Goal: Task Accomplishment & Management: Manage account settings

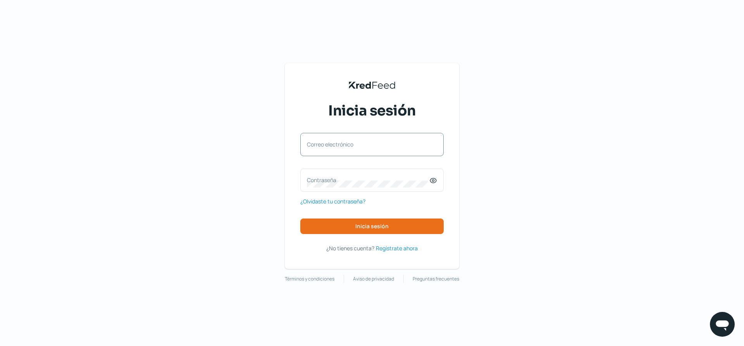
click at [382, 147] on label "Correo electrónico" at bounding box center [368, 144] width 122 height 7
click at [382, 147] on input "Correo electrónico" at bounding box center [372, 148] width 130 height 7
type input "[PERSON_NAME][EMAIL_ADDRESS][DOMAIN_NAME]"
click at [367, 181] on label "Contraseña" at bounding box center [368, 179] width 122 height 7
click at [433, 181] on icon at bounding box center [434, 181] width 2 height 2
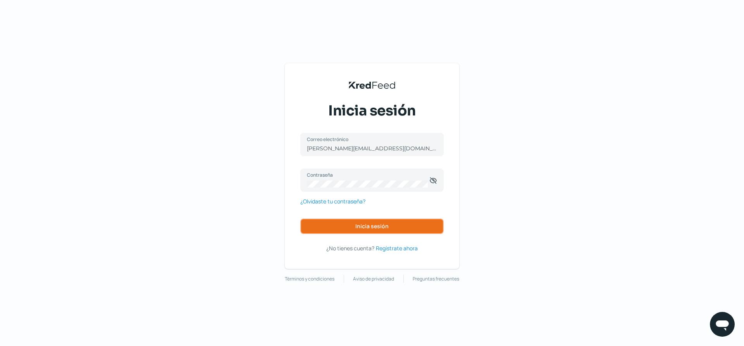
click at [390, 222] on button "Inicia sesión" at bounding box center [371, 227] width 143 height 16
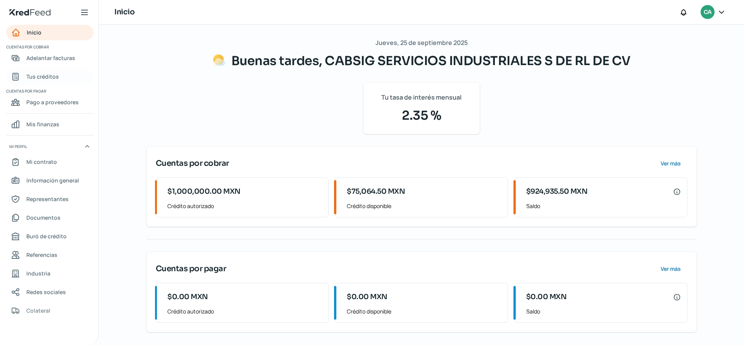
click at [61, 79] on link "Tus créditos" at bounding box center [49, 77] width 87 height 16
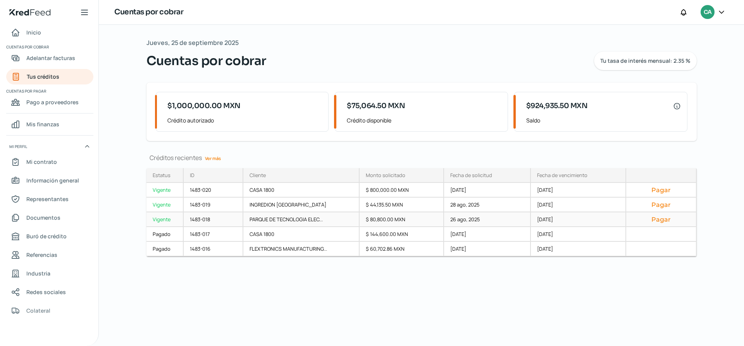
click at [656, 219] on button "Pagar" at bounding box center [661, 219] width 57 height 8
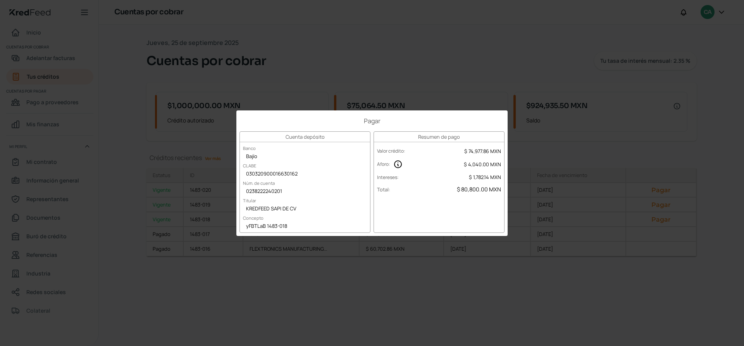
click at [473, 300] on div "Pagar Cuenta depósito Banco Bajío CLABE 030320900016630162 Núm. de cuenta 02382…" at bounding box center [372, 173] width 744 height 346
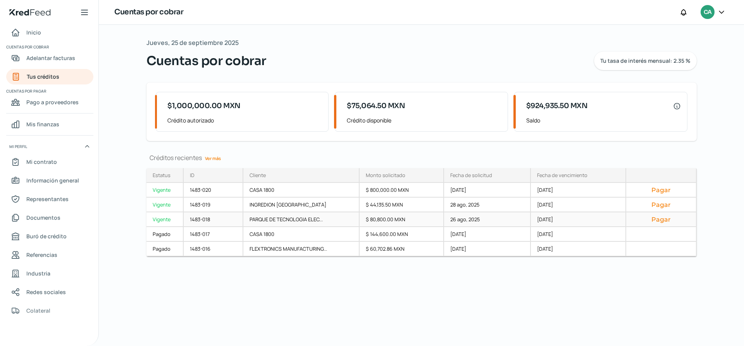
click at [166, 221] on div "Vigente" at bounding box center [165, 219] width 37 height 15
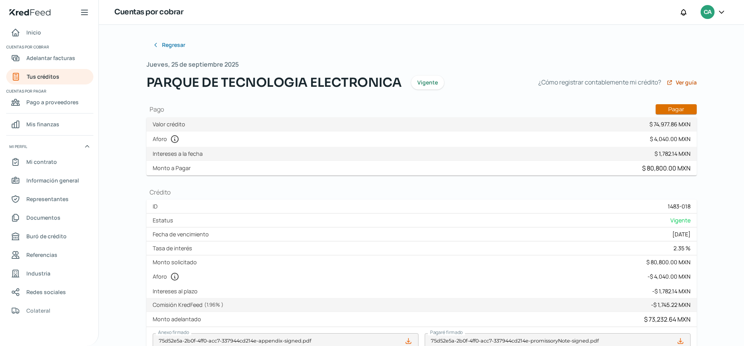
click at [679, 107] on button "Pagar" at bounding box center [676, 109] width 41 height 10
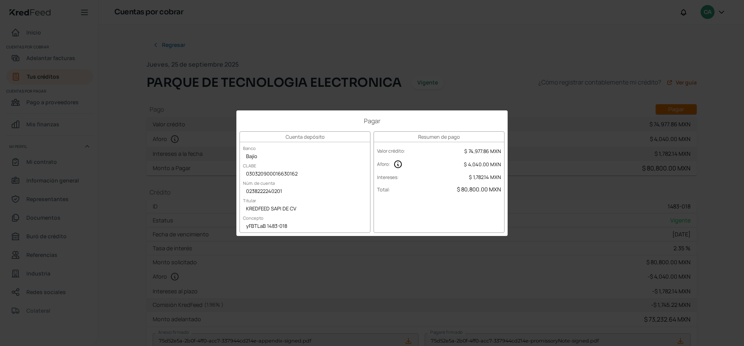
click at [548, 222] on div "Pagar Cuenta depósito Banco Bajío CLABE 030320900016630162 Núm. de cuenta 02382…" at bounding box center [372, 173] width 744 height 346
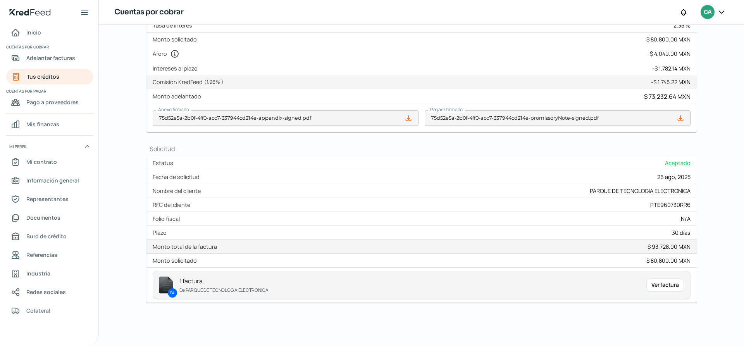
scroll to position [145, 0]
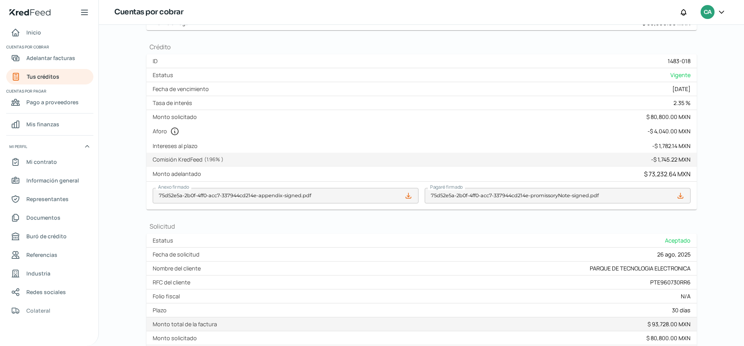
click at [680, 197] on icon at bounding box center [681, 196] width 8 height 8
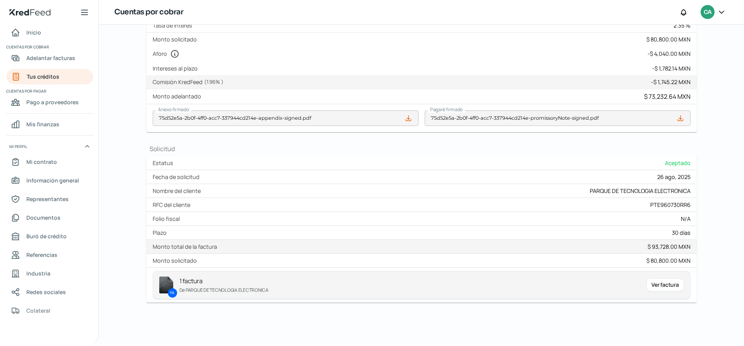
scroll to position [0, 0]
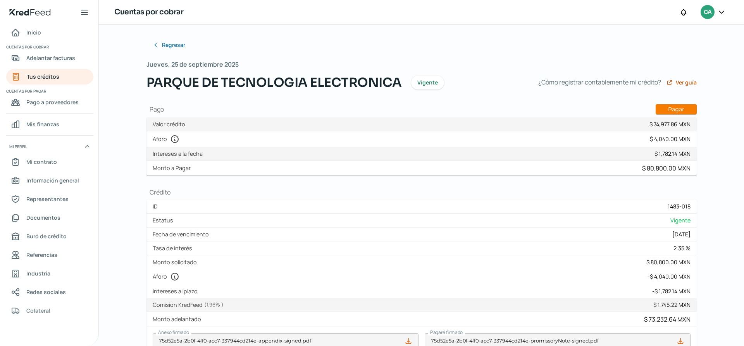
drag, startPoint x: 147, startPoint y: 109, endPoint x: 452, endPoint y: 243, distance: 332.9
click at [452, 243] on div "Regresar [DATE] PARQUE DE TECNOLOGIA ELECTRONICA Vigente ¿Cómo registrar contab…" at bounding box center [422, 281] width 550 height 488
click at [174, 156] on label "Intereses a la fecha" at bounding box center [179, 153] width 53 height 7
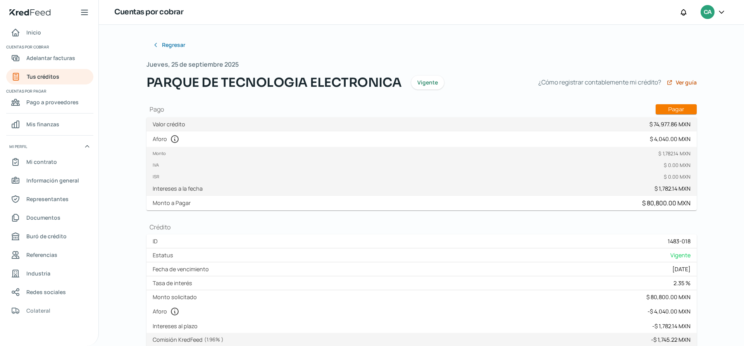
drag, startPoint x: 146, startPoint y: 111, endPoint x: 177, endPoint y: 131, distance: 36.7
click at [177, 131] on div "Regresar [DATE] PARQUE DE TECNOLOGIA ELECTRONICA Vigente ¿Cómo registrar contab…" at bounding box center [422, 298] width 550 height 523
drag, startPoint x: 150, startPoint y: 126, endPoint x: 546, endPoint y: 249, distance: 415.2
click at [546, 251] on div "Regresar [DATE] PARQUE DE TECNOLOGIA ELECTRONICA Vigente ¿Cómo registrar contab…" at bounding box center [422, 298] width 550 height 523
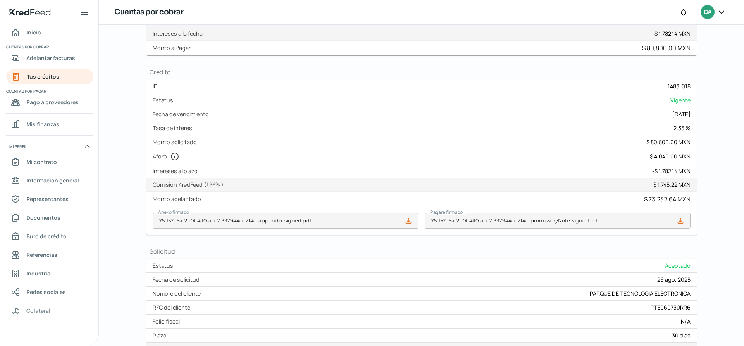
drag, startPoint x: 151, startPoint y: 97, endPoint x: 349, endPoint y: 117, distance: 198.7
click at [253, 129] on div "ID 1483-018 Estatus Vigente Fecha de vencimiento [DATE] Tasa de interés 2.35 % …" at bounding box center [422, 156] width 550 height 155
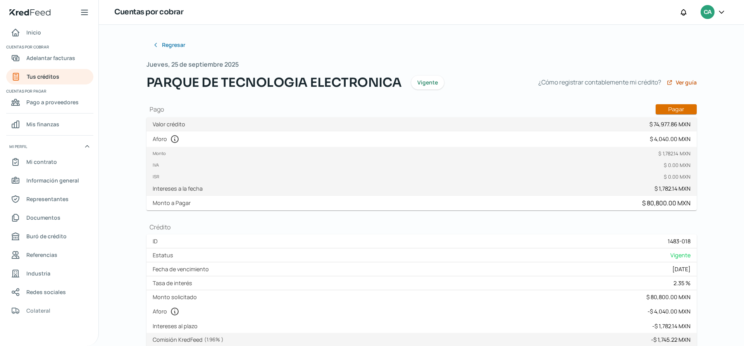
click at [659, 111] on button "Pagar" at bounding box center [676, 109] width 41 height 10
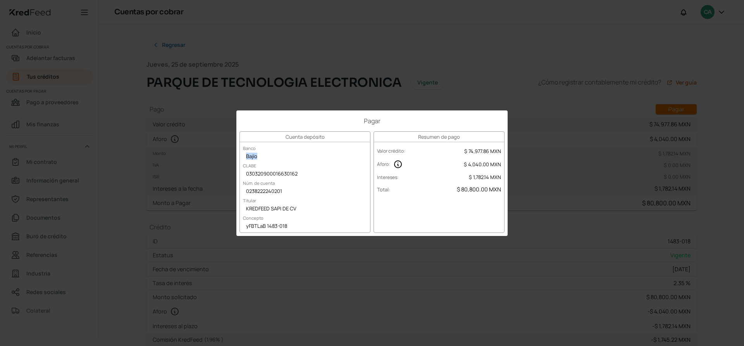
click at [361, 162] on div "Bajío" at bounding box center [305, 157] width 130 height 12
drag, startPoint x: 241, startPoint y: 149, endPoint x: 300, endPoint y: 210, distance: 85.5
click at [295, 211] on div "Cuenta depósito Banco Bajío CLABE 030320900016630162 Núm. de cuenta 02382222402…" at bounding box center [305, 182] width 131 height 102
drag, startPoint x: 303, startPoint y: 210, endPoint x: 284, endPoint y: 194, distance: 24.4
click at [303, 210] on div "KREDFEED SAPI DE CV" at bounding box center [305, 209] width 130 height 12
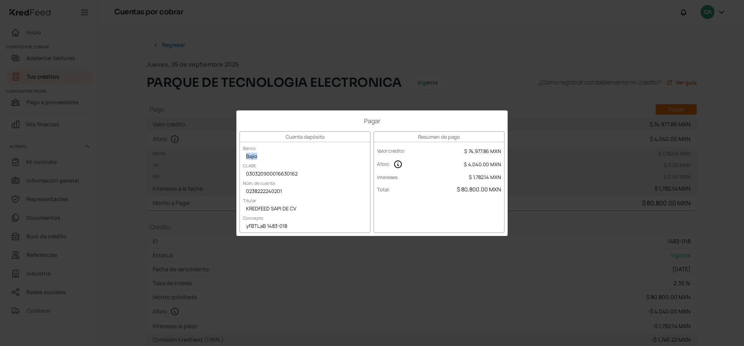
click at [351, 200] on div "Cuenta depósito Banco Bajío CLABE 030320900016630162 Núm. de cuenta 02382222402…" at bounding box center [305, 182] width 131 height 102
drag, startPoint x: 243, startPoint y: 150, endPoint x: 285, endPoint y: 202, distance: 67.2
click at [284, 202] on div "Cuenta depósito Banco Bajío CLABE 030320900016630162 Núm. de cuenta 02382222402…" at bounding box center [305, 182] width 131 height 102
click at [543, 238] on div "Pagar Cuenta depósito Banco Bajío CLABE 030320900016630162 Núm. de cuenta 02382…" at bounding box center [372, 173] width 744 height 346
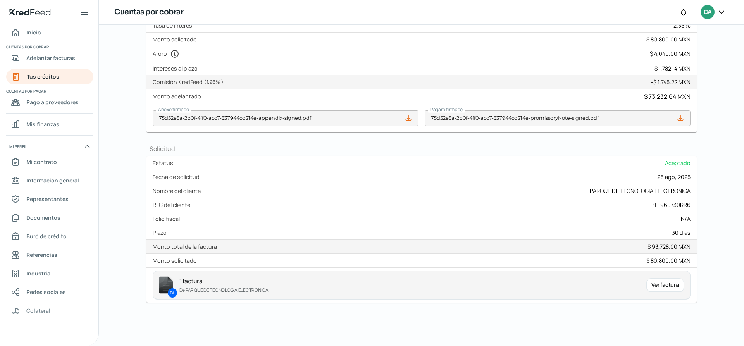
scroll to position [64, 0]
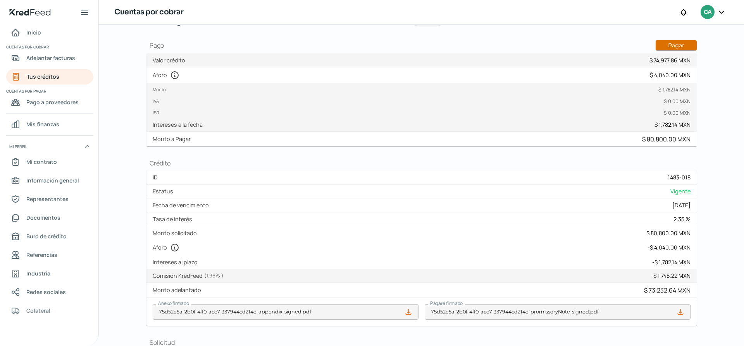
click at [681, 46] on button "Pagar" at bounding box center [676, 45] width 41 height 10
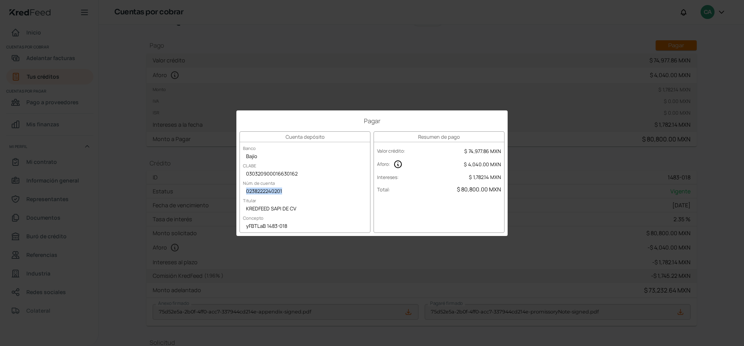
click at [381, 207] on div "Resumen de pago Valor crédito : $ 74,977.86 MXN Aforo : $ 4,040.00 MXN Interese…" at bounding box center [439, 182] width 131 height 102
click at [352, 177] on div "030320900016630162" at bounding box center [305, 175] width 130 height 12
click at [355, 147] on div "Cuenta depósito Banco Bajío CLABE 030320900016630162 Núm. de cuenta 02382222402…" at bounding box center [305, 182] width 131 height 102
click at [367, 121] on h1 "Pagar" at bounding box center [372, 121] width 265 height 9
click at [353, 120] on h1 "Pagar" at bounding box center [372, 121] width 265 height 9
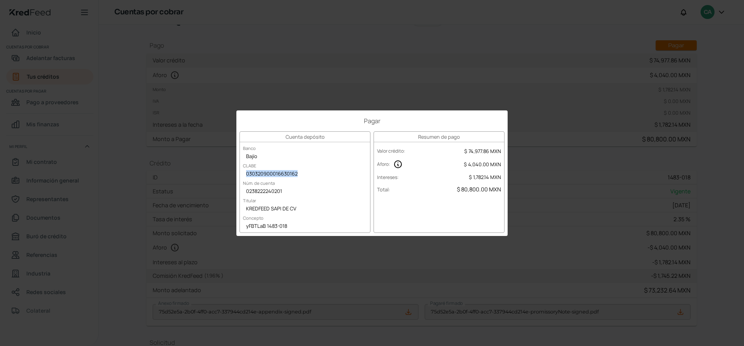
click at [562, 250] on div "Pagar Cuenta depósito Banco Bajío CLABE 030320900016630162 Núm. de cuenta 02382…" at bounding box center [372, 173] width 744 height 346
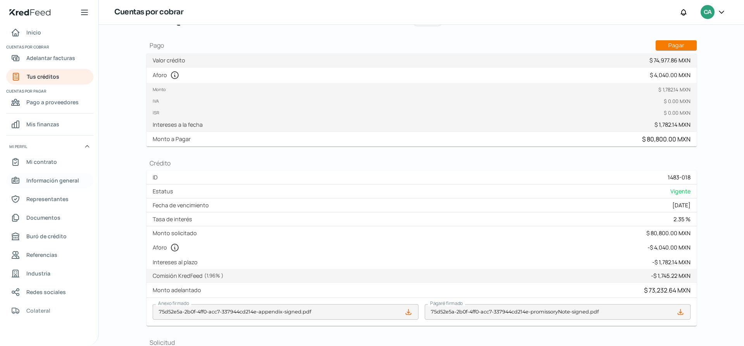
click at [38, 184] on span "Información general" at bounding box center [52, 181] width 53 height 10
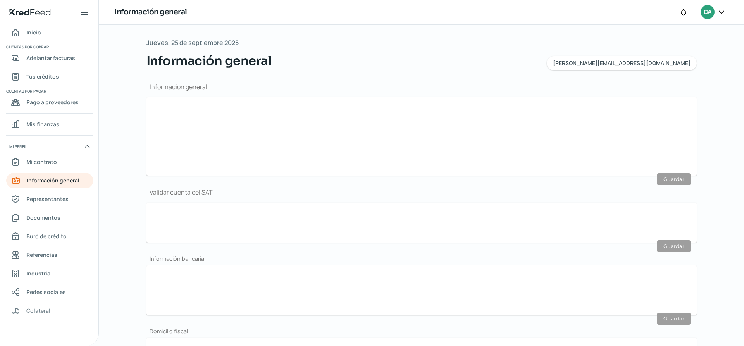
type input "[PERSON_NAME][EMAIL_ADDRESS][DOMAIN_NAME]"
type input "Personas morales del régimen general"
type input "CABSIG SERVICIOS INDUSTRIALES S DE RL DE CV"
type input "33 - 2635 - 9211"
type input "33 - 3508 - 7872"
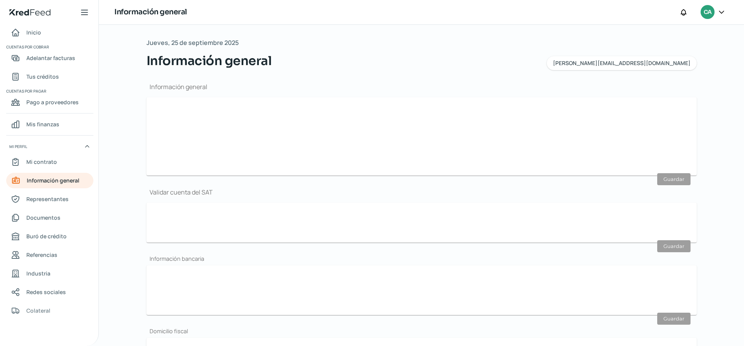
type input "CSI1908194B3"
type input "SCOTIABANK"
type input "044320256006363118"
type input "KABAH"
type input "1592"
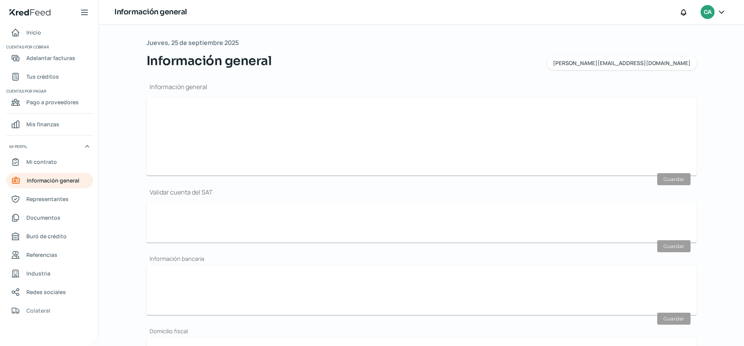
type input "101"
type input "45050"
type input "JARDINES DEL SOL"
type input "ZAPOPAN"
type input "[GEOGRAPHIC_DATA]"
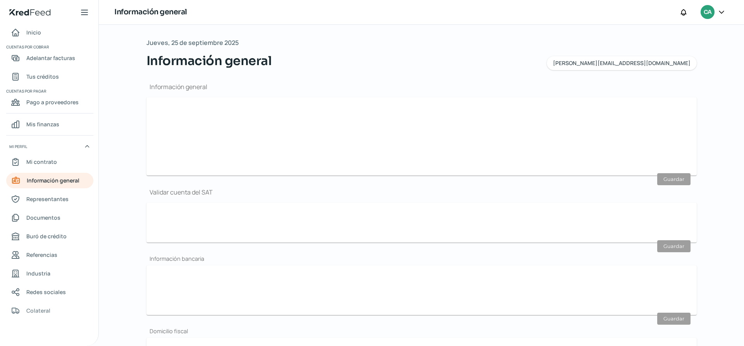
type input "[GEOGRAPHIC_DATA]"
type input "Comprobante de domicilio Agosto.pdf"
type input "KABAH"
type input "1592"
type input "101"
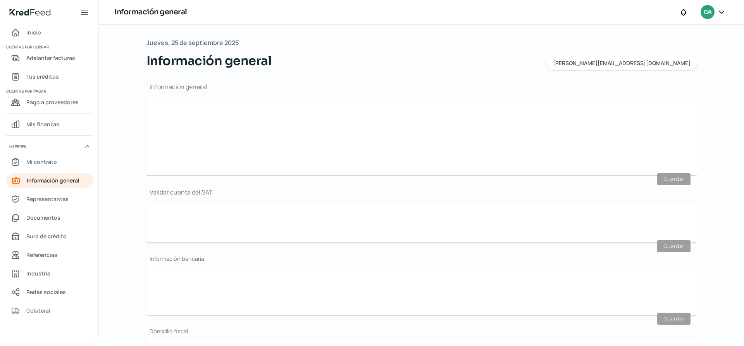
type input "45050"
type input "JARDINES DEL SOL"
type input "ZAPOPAN"
type input "[GEOGRAPHIC_DATA]"
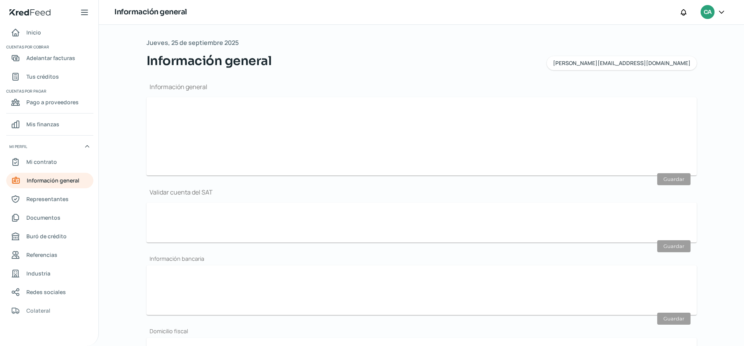
type input "Comprobante de domicilio Agosto.pdf"
type input "5"
type input "0"
type input "Rentada"
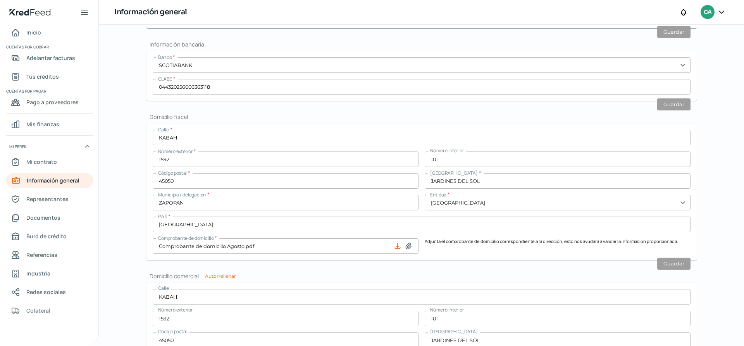
scroll to position [387, 0]
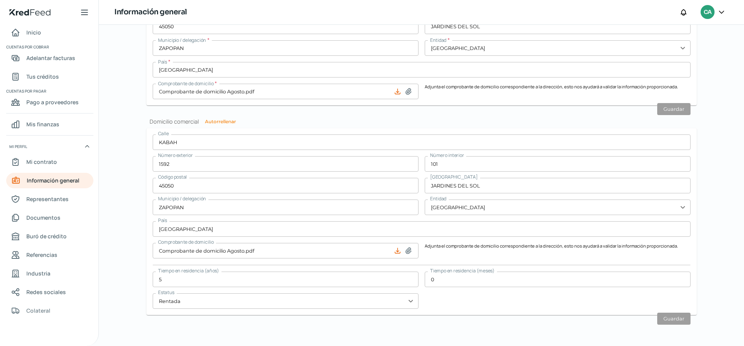
click at [180, 141] on input "KABAH" at bounding box center [422, 142] width 538 height 16
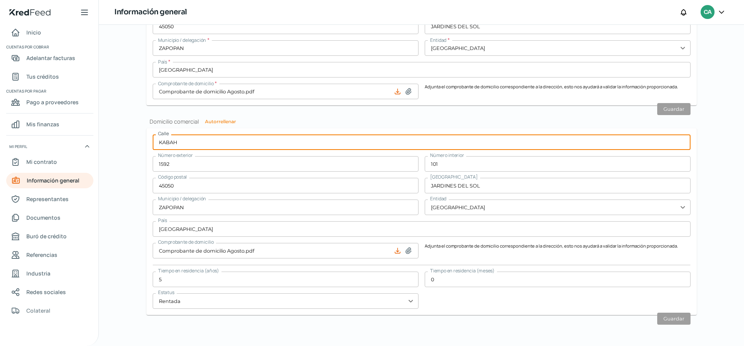
drag, startPoint x: 180, startPoint y: 141, endPoint x: 196, endPoint y: 168, distance: 31.8
type input "[PERSON_NAME]"
click at [169, 166] on input "1592" at bounding box center [286, 164] width 266 height 16
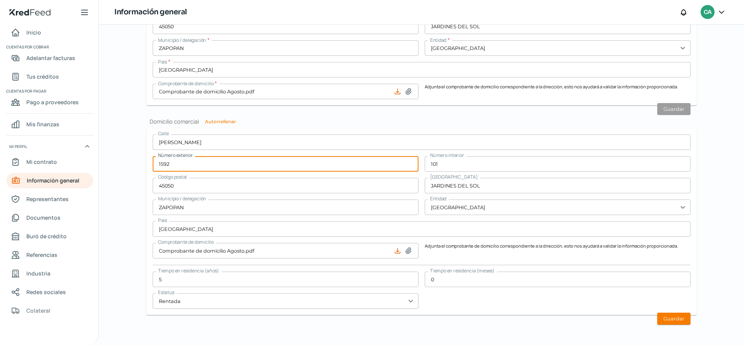
drag, startPoint x: 169, startPoint y: 166, endPoint x: 139, endPoint y: 167, distance: 29.5
type input "1683"
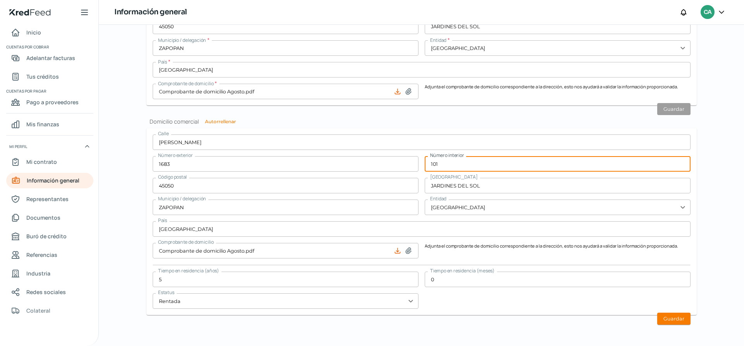
drag, startPoint x: 456, startPoint y: 168, endPoint x: 405, endPoint y: 165, distance: 50.8
click at [405, 165] on div "[STREET_ADDRESS][PERSON_NAME] Municipio / delegación ZAPOPAN Entidad [GEOGRAPHI…" at bounding box center [422, 221] width 538 height 174
type input "103"
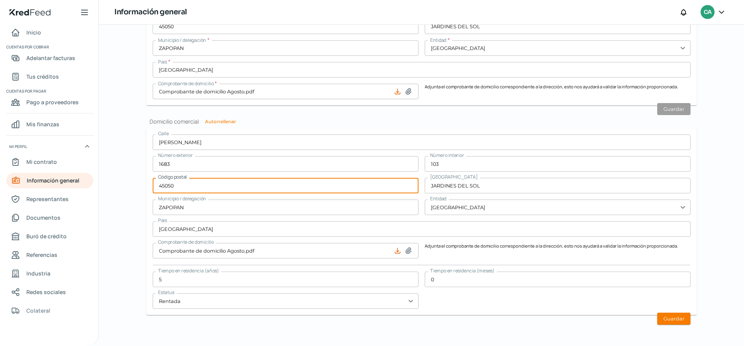
drag, startPoint x: 176, startPoint y: 188, endPoint x: 131, endPoint y: 191, distance: 45.1
type input "44260"
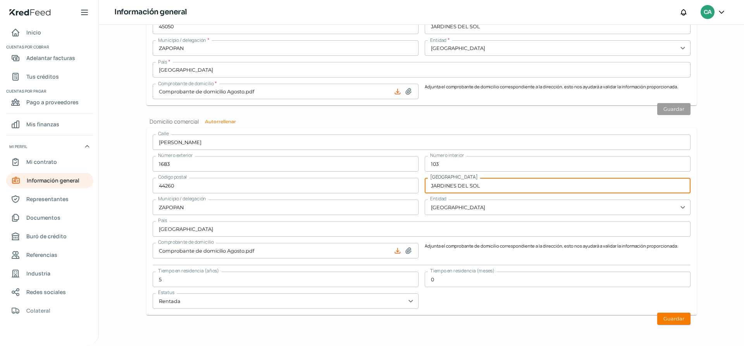
drag, startPoint x: 484, startPoint y: 186, endPoint x: 403, endPoint y: 188, distance: 81.0
click at [403, 188] on div "Calle [PERSON_NAME] Número exterior 1683 Número interior 103 Código postal 4426…" at bounding box center [422, 221] width 538 height 174
type input "NIÑOS HEROES"
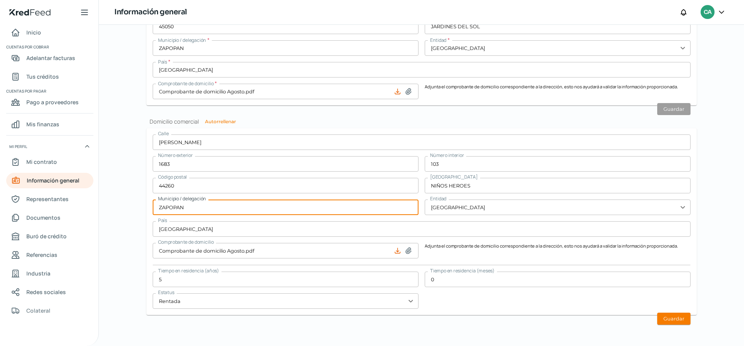
drag, startPoint x: 202, startPoint y: 205, endPoint x: 131, endPoint y: 215, distance: 72.3
type input "[GEOGRAPHIC_DATA]"
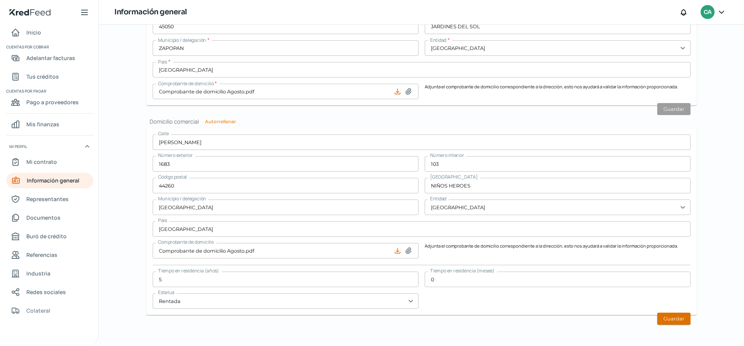
click at [671, 318] on button "Guardar" at bounding box center [673, 319] width 33 height 12
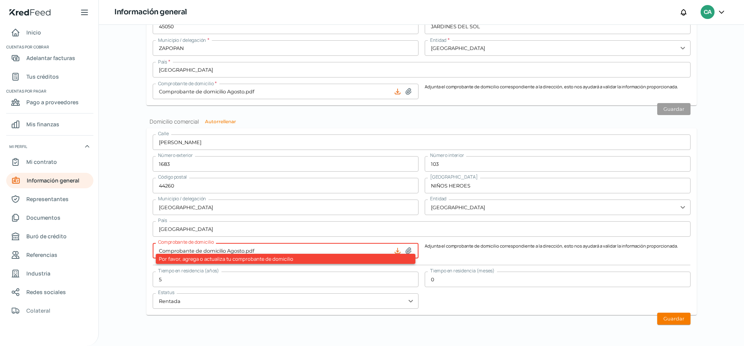
click at [429, 304] on div "[STREET_ADDRESS][PERSON_NAME] Código postal 44260 Colonia NIÑOS HEROES Municipi…" at bounding box center [422, 221] width 538 height 174
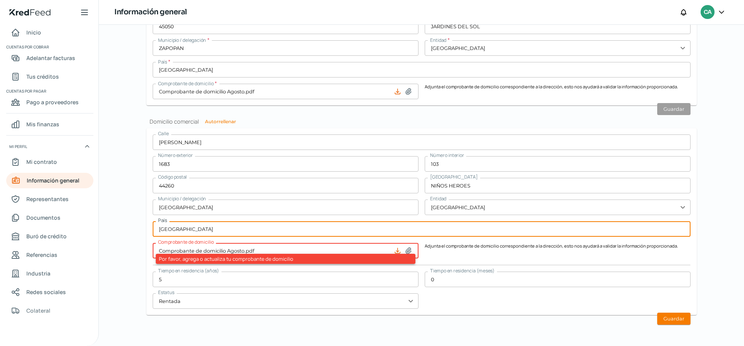
click at [404, 231] on input "[GEOGRAPHIC_DATA]" at bounding box center [422, 229] width 538 height 16
click at [407, 249] on icon at bounding box center [409, 251] width 8 height 8
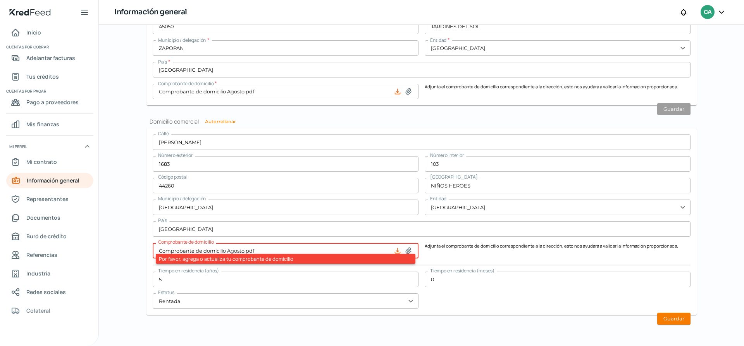
type input "C:\fakepath\Comprobante de domicilio Agosto.pdf"
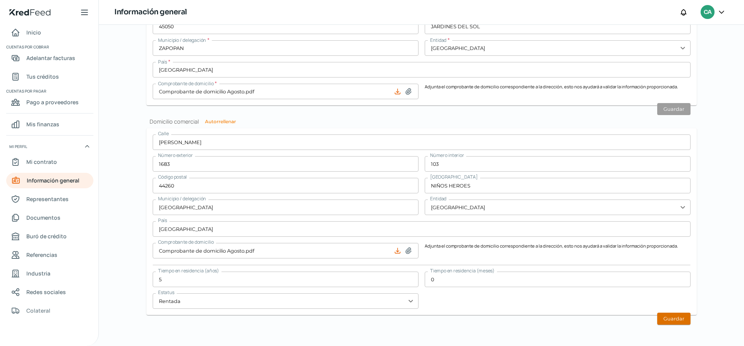
click at [666, 321] on button "Guardar" at bounding box center [673, 319] width 33 height 12
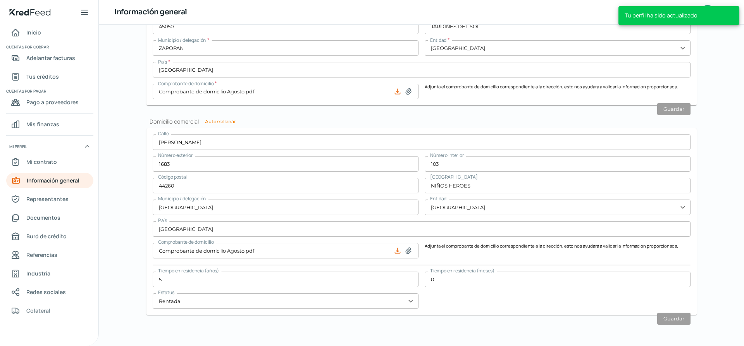
scroll to position [193, 0]
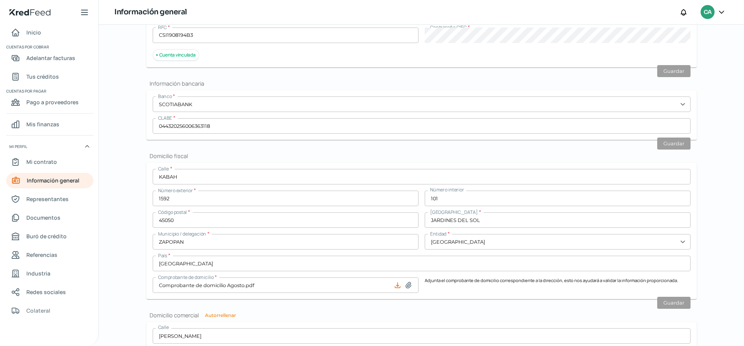
click at [189, 175] on input "KABAH" at bounding box center [422, 177] width 538 height 16
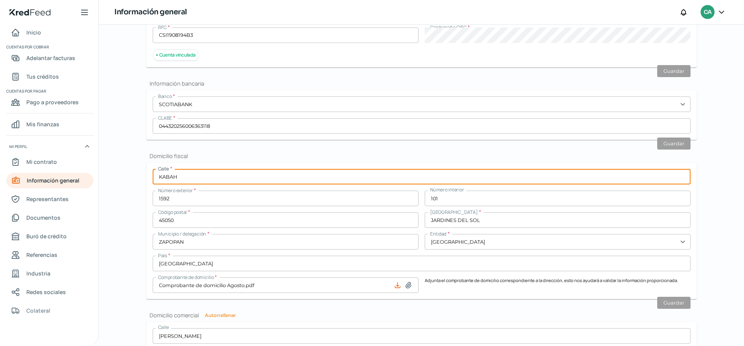
drag, startPoint x: 188, startPoint y: 174, endPoint x: 114, endPoint y: 181, distance: 74.4
click at [114, 181] on div "[DATE] Información general [PERSON_NAME][EMAIL_ADDRESS][DOMAIN_NAME] Informació…" at bounding box center [421, 185] width 645 height 321
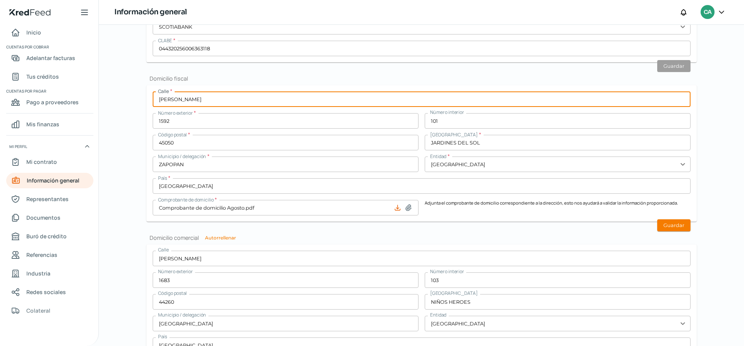
scroll to position [155, 0]
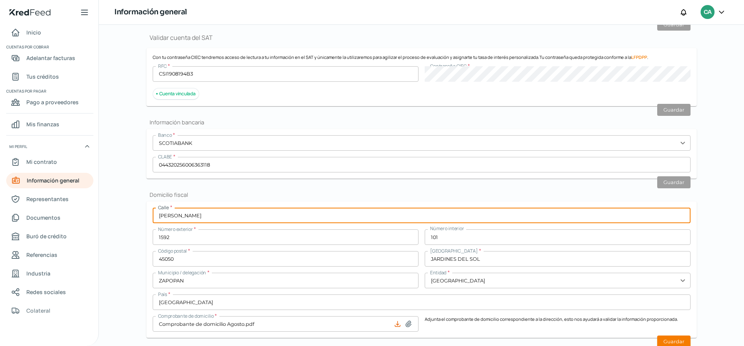
type input "[PERSON_NAME]"
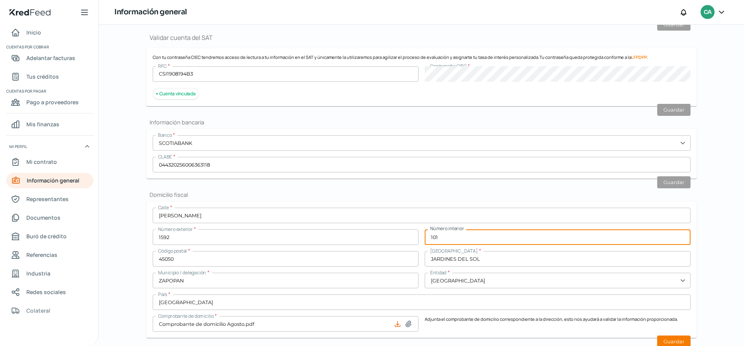
drag, startPoint x: 452, startPoint y: 238, endPoint x: 388, endPoint y: 239, distance: 63.6
click at [390, 239] on div "Calle * [PERSON_NAME] Número exterior * 1592 Número interior 101 Código postal …" at bounding box center [422, 270] width 538 height 124
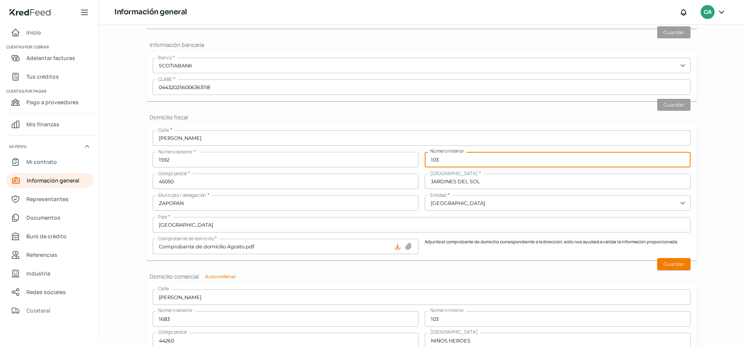
type input "103"
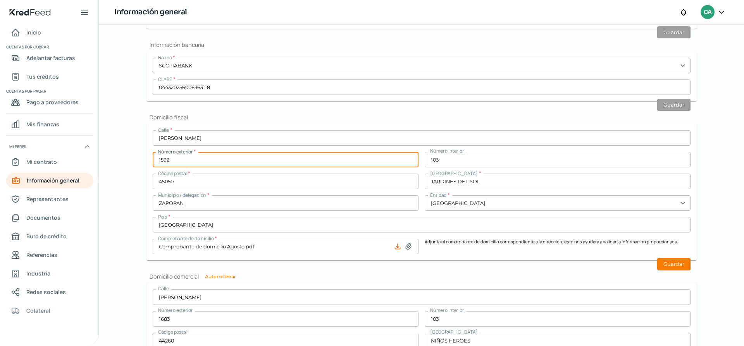
drag, startPoint x: 177, startPoint y: 159, endPoint x: 136, endPoint y: 165, distance: 40.7
click at [136, 165] on div "[DATE] Información general [PERSON_NAME][EMAIL_ADDRESS][DOMAIN_NAME] Informació…" at bounding box center [421, 147] width 581 height 708
type input "1683"
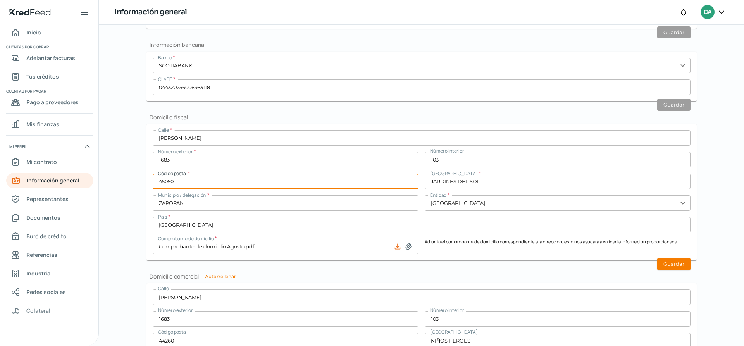
drag, startPoint x: 183, startPoint y: 181, endPoint x: 127, endPoint y: 180, distance: 55.4
click at [127, 180] on div "[DATE] Información general [PERSON_NAME][EMAIL_ADDRESS][DOMAIN_NAME] Informació…" at bounding box center [421, 185] width 645 height 321
type input "44260"
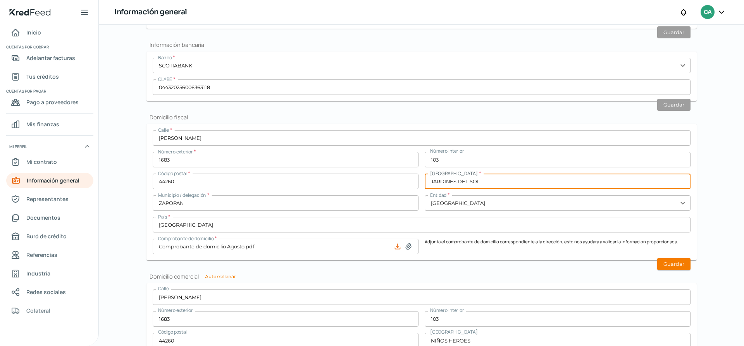
drag, startPoint x: 483, startPoint y: 181, endPoint x: 414, endPoint y: 183, distance: 69.4
click at [414, 183] on div "Calle * [PERSON_NAME] Número exterior * 1683 Número interior 103 Código postal …" at bounding box center [422, 192] width 538 height 124
type input "NIÑOS HEROES"
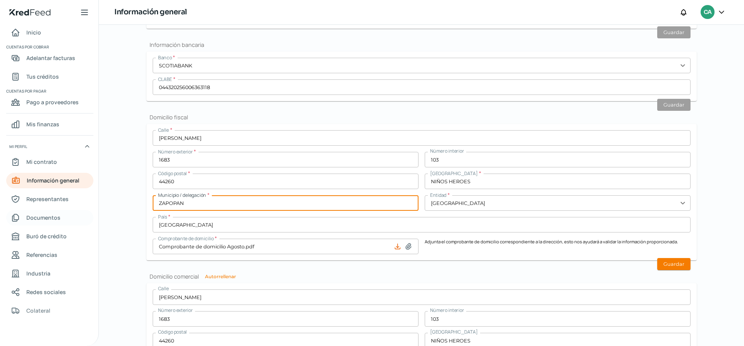
drag, startPoint x: 191, startPoint y: 203, endPoint x: 79, endPoint y: 210, distance: 112.3
click at [79, 210] on div "Inicio | KredFeed Inicio Cuentas por cobrar Adelantar facturas Tus créditos Cue…" at bounding box center [372, 173] width 744 height 346
type input "[GEOGRAPHIC_DATA]"
click at [405, 246] on icon at bounding box center [409, 247] width 8 height 8
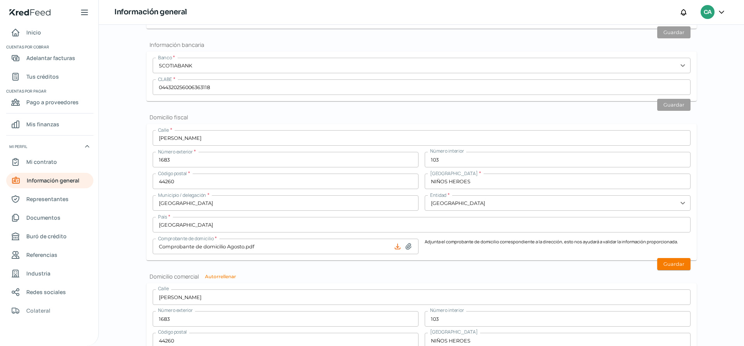
type input "C:\fakepath\Comprobante de domicilio Agosto.pdf"
click at [672, 265] on button "Guardar" at bounding box center [673, 264] width 33 height 12
click at [41, 161] on span "Mi contrato" at bounding box center [41, 162] width 31 height 10
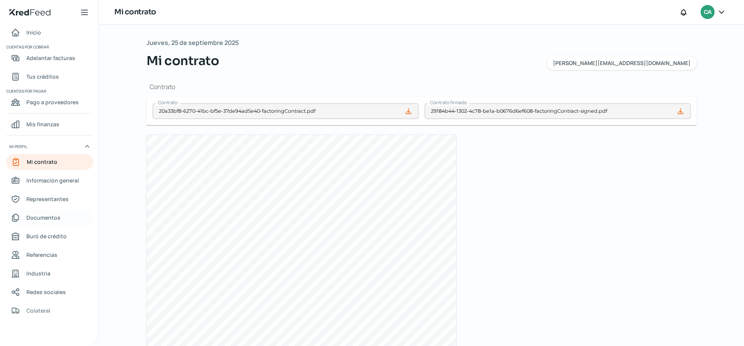
drag, startPoint x: 50, startPoint y: 217, endPoint x: 67, endPoint y: 223, distance: 18.1
click at [50, 217] on span "Documentos" at bounding box center [43, 218] width 34 height 10
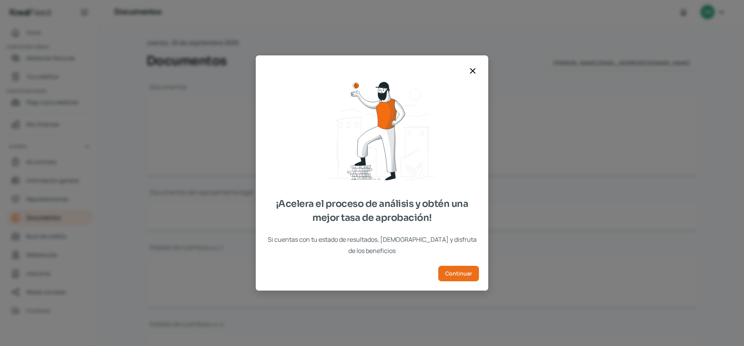
type input "Constancia de Situacion Fiscal - [DATE].pdf"
type input "Acta constitutiva y Registro Publico Cabsig para enviar por correo.pdf"
type input "ESTADO DE CUENTA DEL MES [PERSON_NAME].pdf"
type input "ESTADO DE CUENTA DEL MES.pdf"
type input "ESTADO DE CUENTA [PERSON_NAME].pdf"
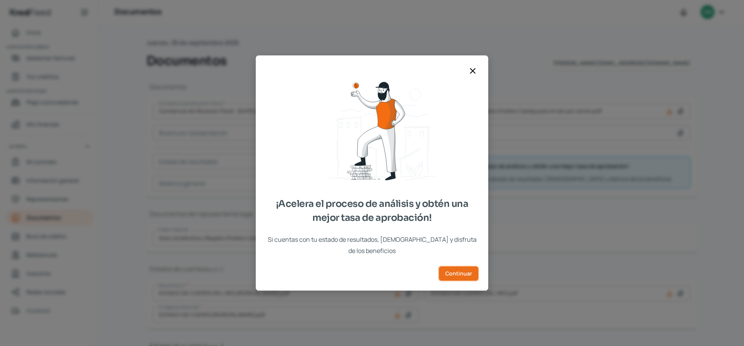
click at [465, 271] on span "Continuar" at bounding box center [458, 273] width 27 height 5
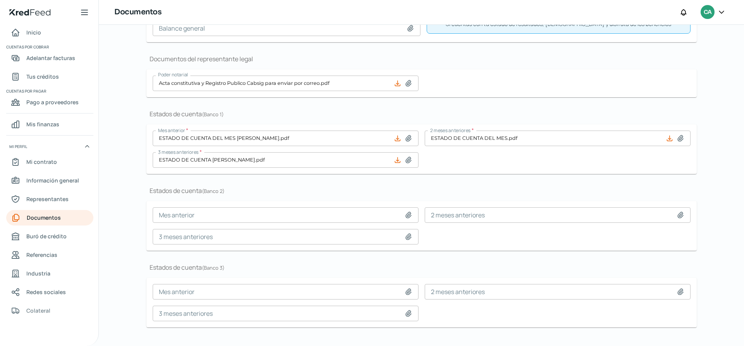
scroll to position [167, 0]
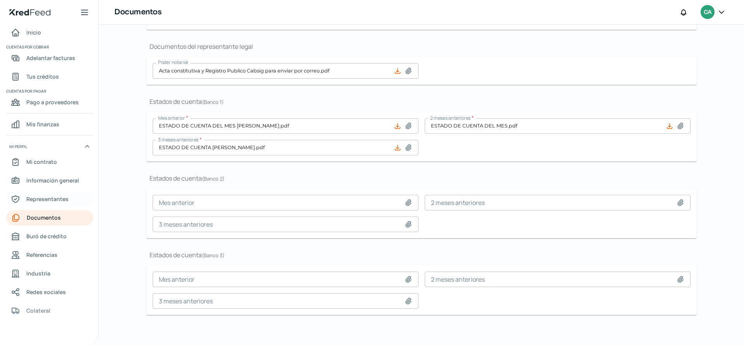
click at [58, 197] on span "Representantes" at bounding box center [47, 199] width 42 height 10
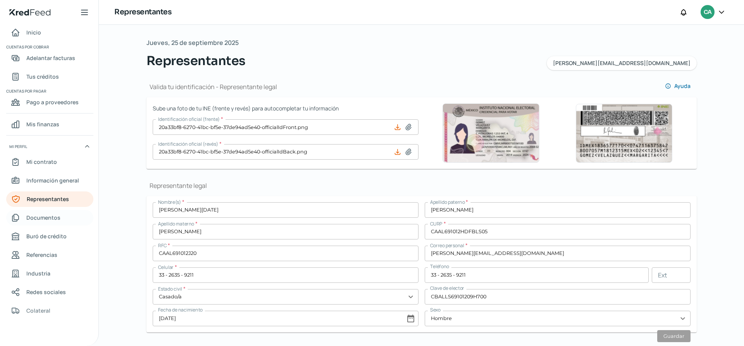
click at [40, 217] on span "Documentos" at bounding box center [43, 218] width 34 height 10
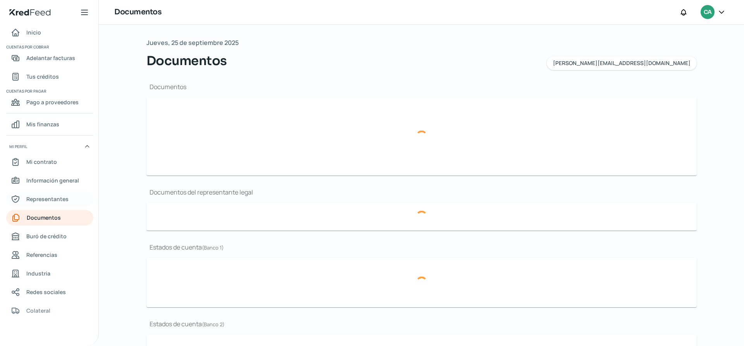
type input "Constancia de Situacion Fiscal - [DATE].pdf"
type input "Acta constitutiva y Registro Publico Cabsig para enviar por correo.pdf"
type input "ESTADO DE CUENTA DEL MES [PERSON_NAME].pdf"
type input "ESTADO DE CUENTA DEL MES.pdf"
type input "ESTADO DE CUENTA [PERSON_NAME].pdf"
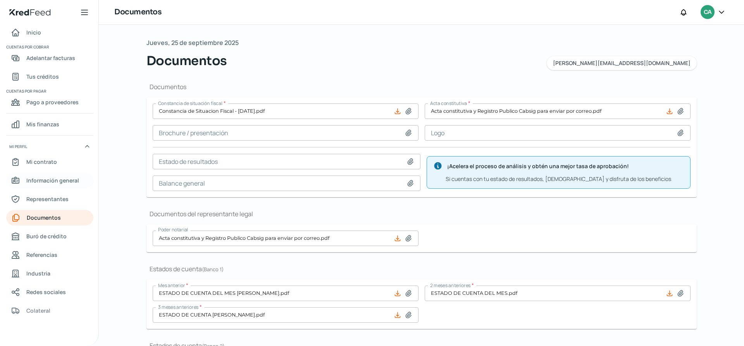
click at [72, 179] on span "Información general" at bounding box center [52, 181] width 53 height 10
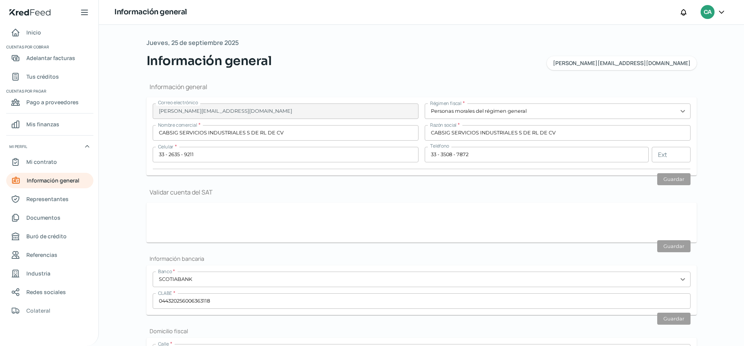
type input "CSI1908194B3"
type input "[PERSON_NAME]"
type input "1683"
type input "103"
type input "44260"
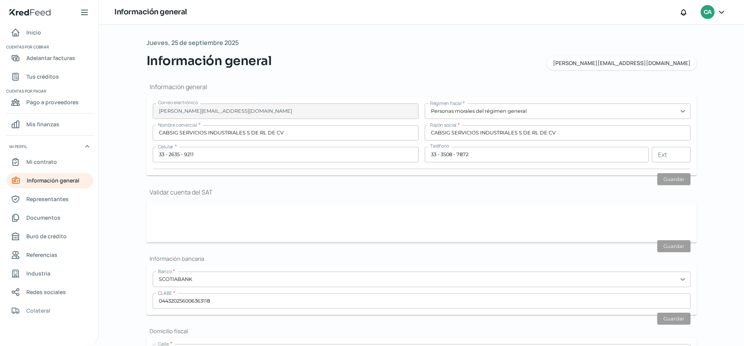
type input "NIÑOS HEROES"
type input "[GEOGRAPHIC_DATA]"
type input "Comprobante de domicilio Agosto.pdf"
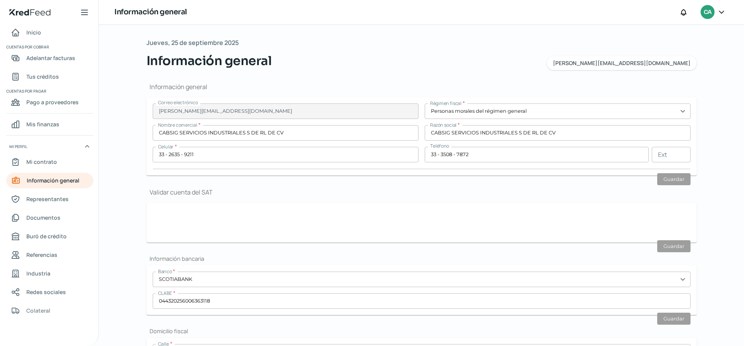
type input "5"
type input "0"
type input "Rentada"
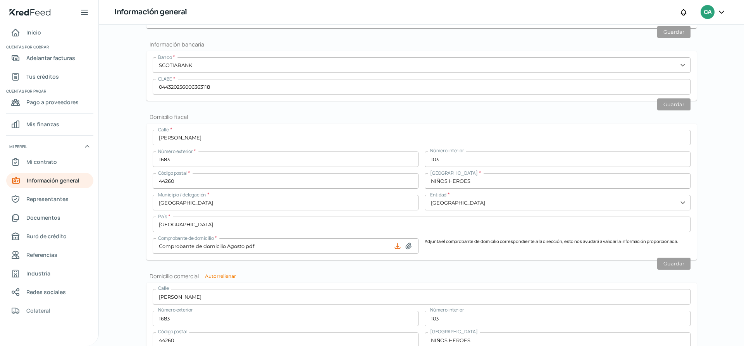
scroll to position [387, 0]
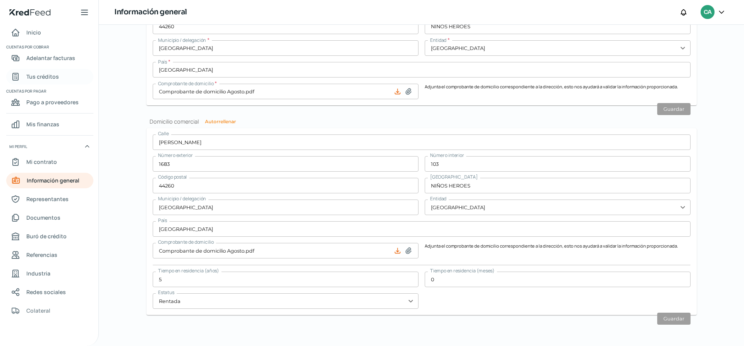
click at [45, 78] on span "Tus créditos" at bounding box center [42, 77] width 33 height 10
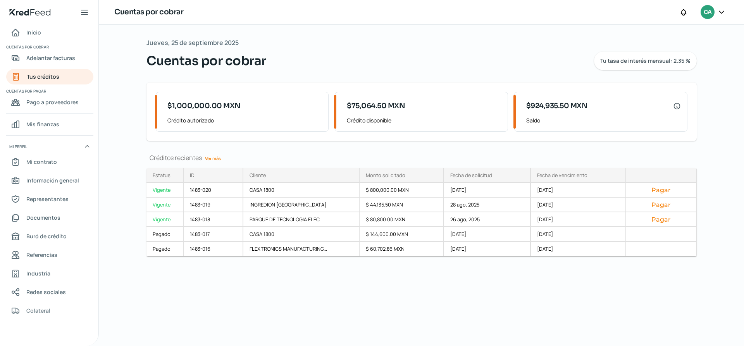
click at [719, 14] on icon at bounding box center [722, 12] width 8 height 8
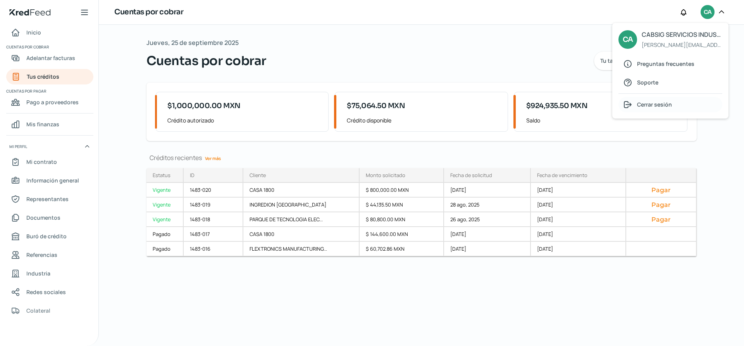
click at [662, 103] on span "Cerrar sesión" at bounding box center [654, 105] width 35 height 10
